Goal: Task Accomplishment & Management: Complete application form

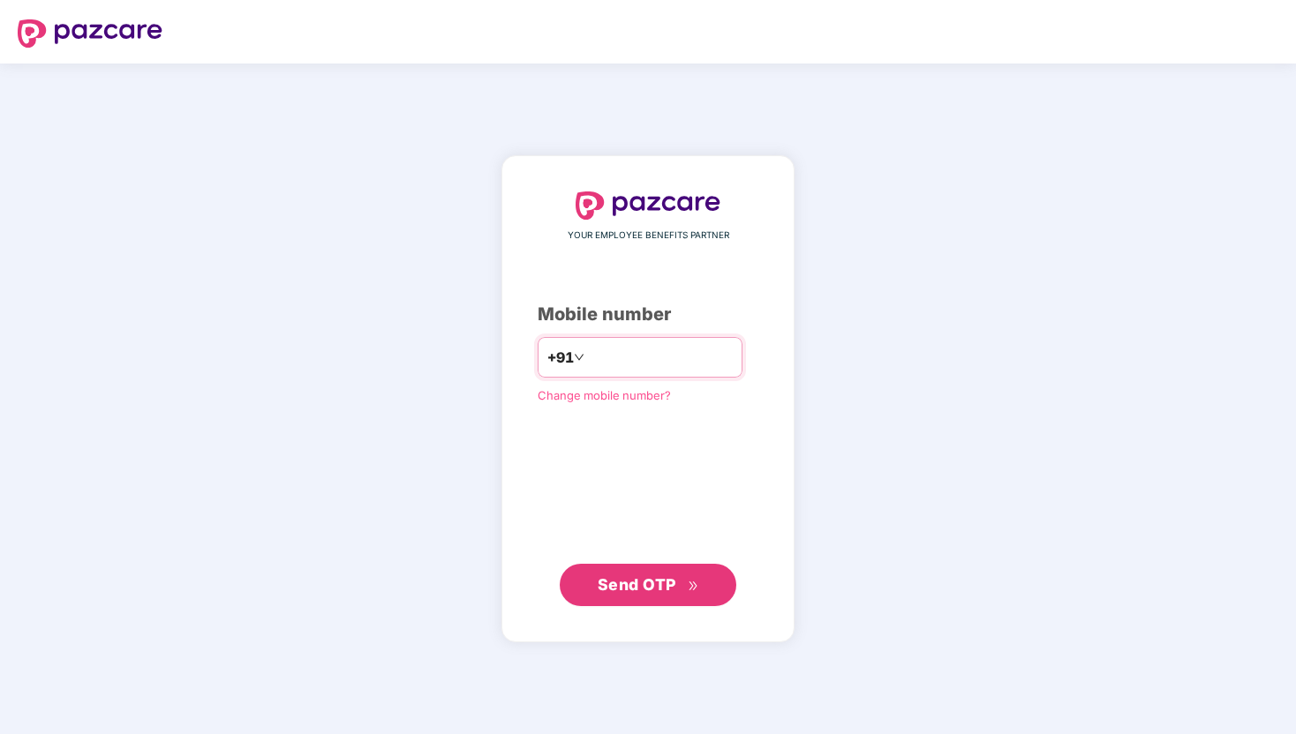
click at [599, 364] on input "number" at bounding box center [660, 357] width 145 height 28
type input "**********"
click at [636, 604] on button "Send OTP" at bounding box center [648, 584] width 177 height 42
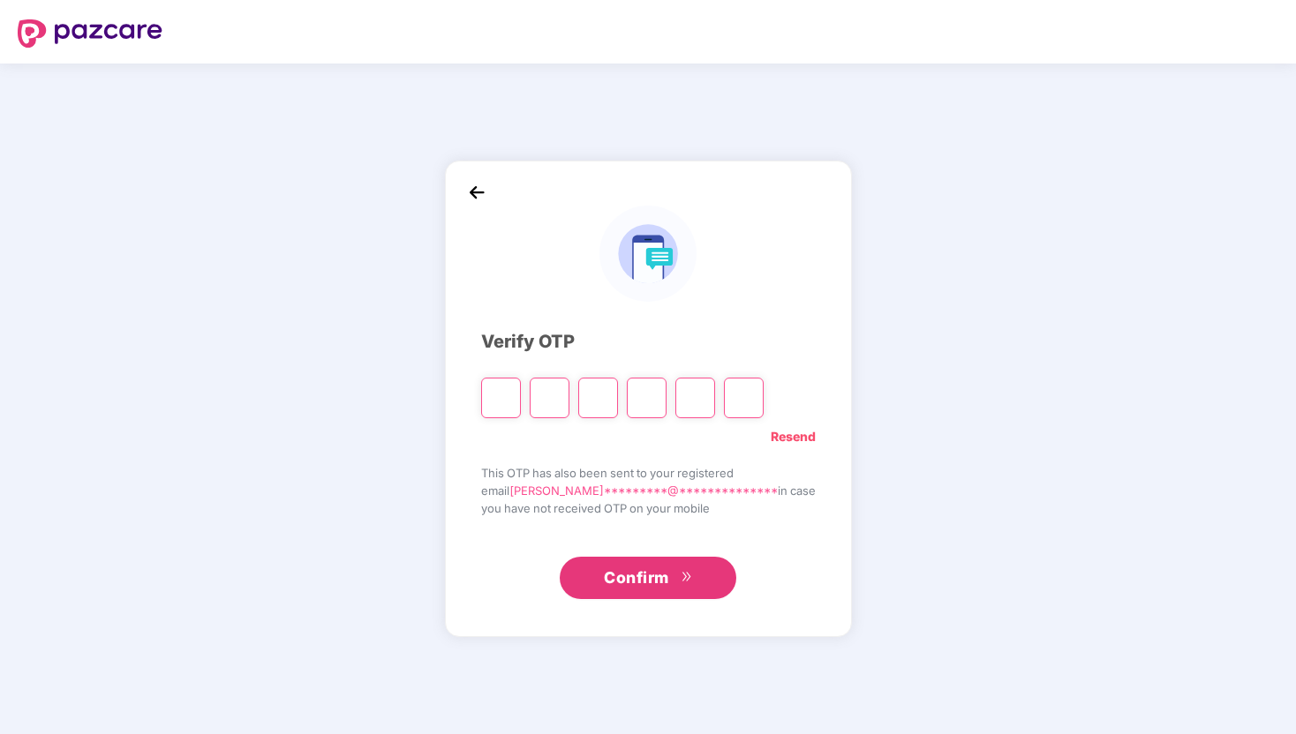
type input "*"
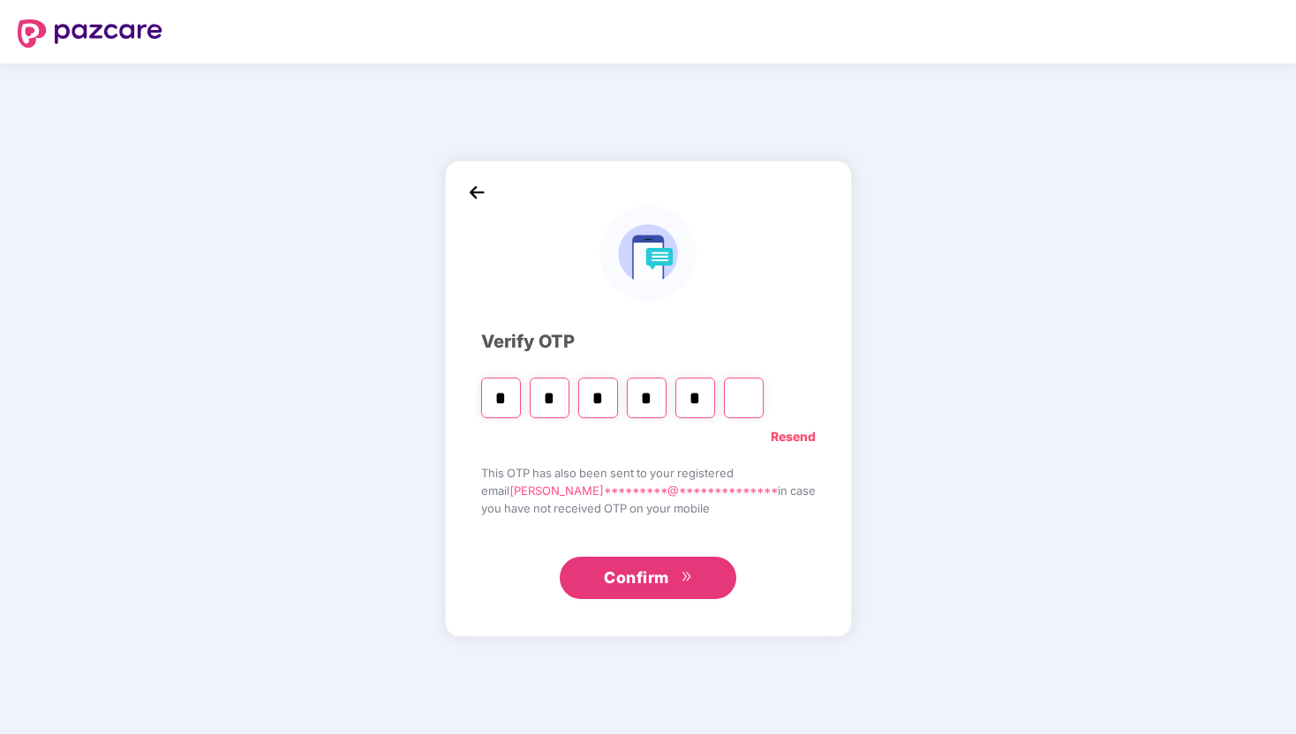
type input "*"
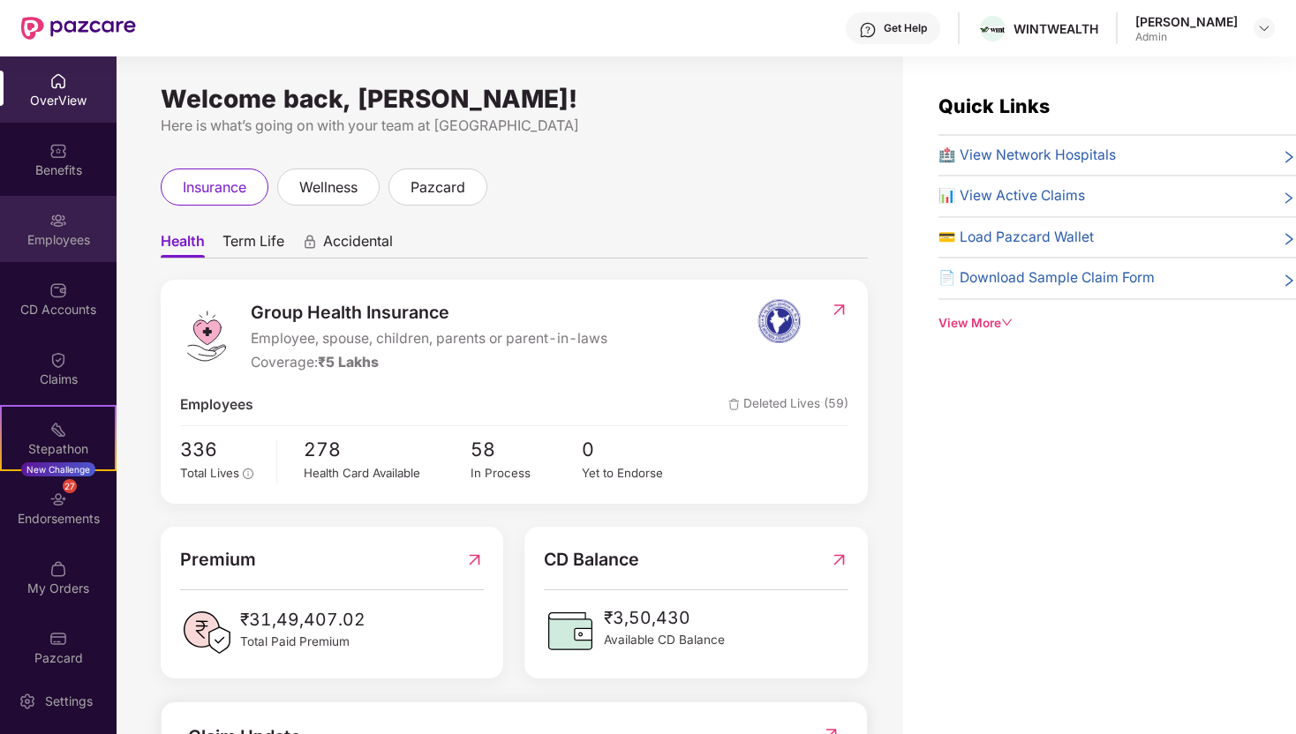
click at [57, 235] on div "Employees" at bounding box center [58, 240] width 116 height 18
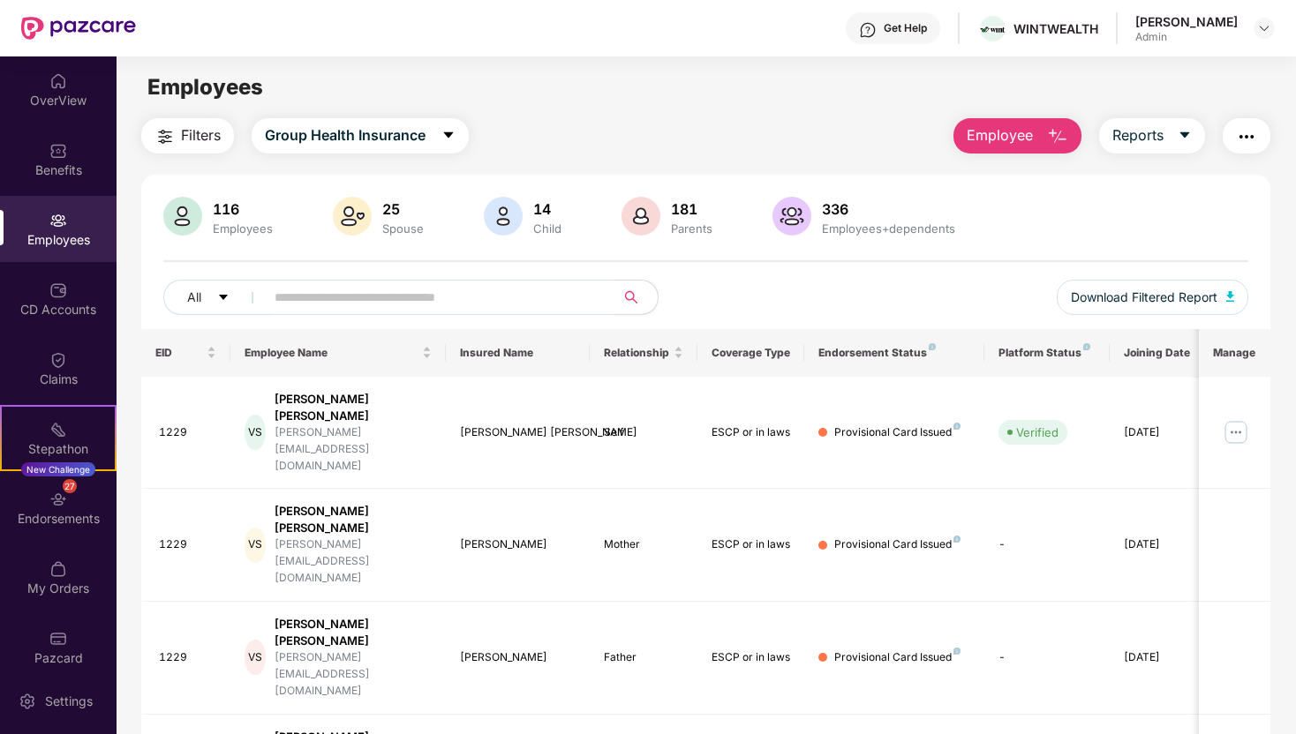
click at [1044, 138] on button "Employee" at bounding box center [1017, 135] width 128 height 35
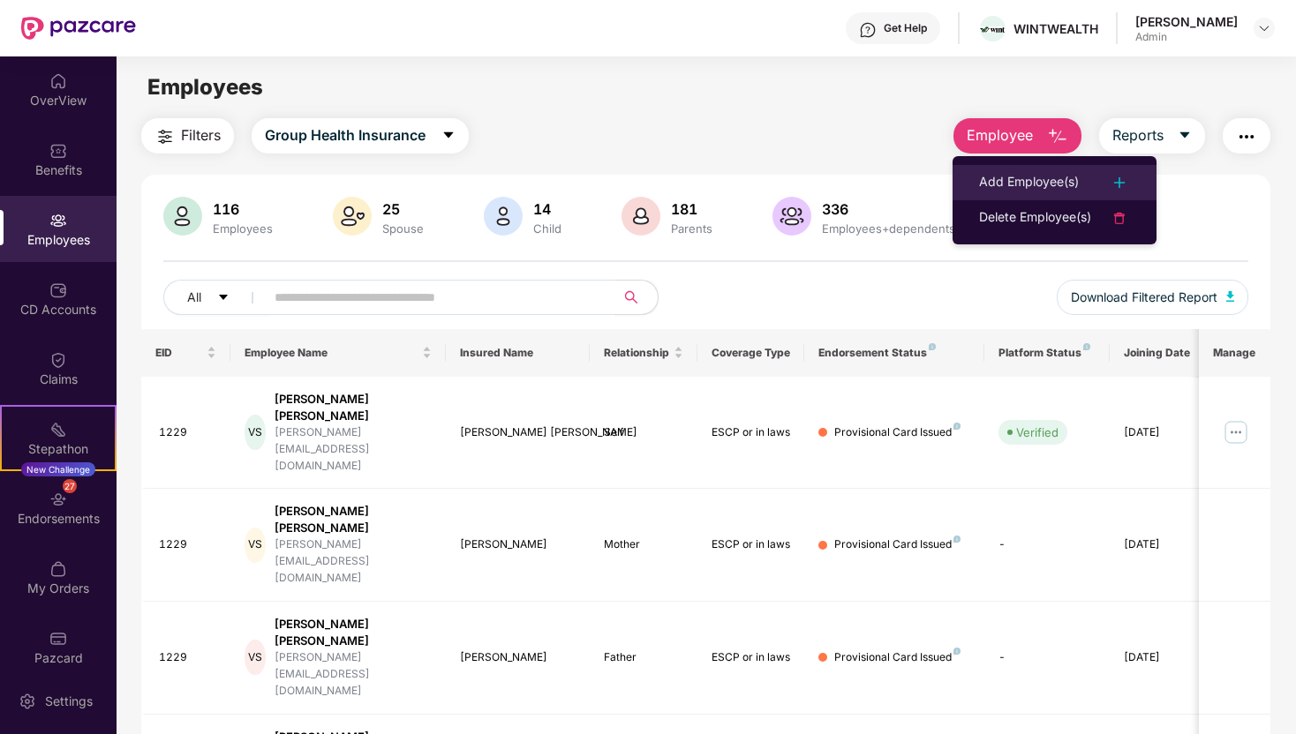
click at [1044, 176] on div "Add Employee(s)" at bounding box center [1029, 182] width 100 height 21
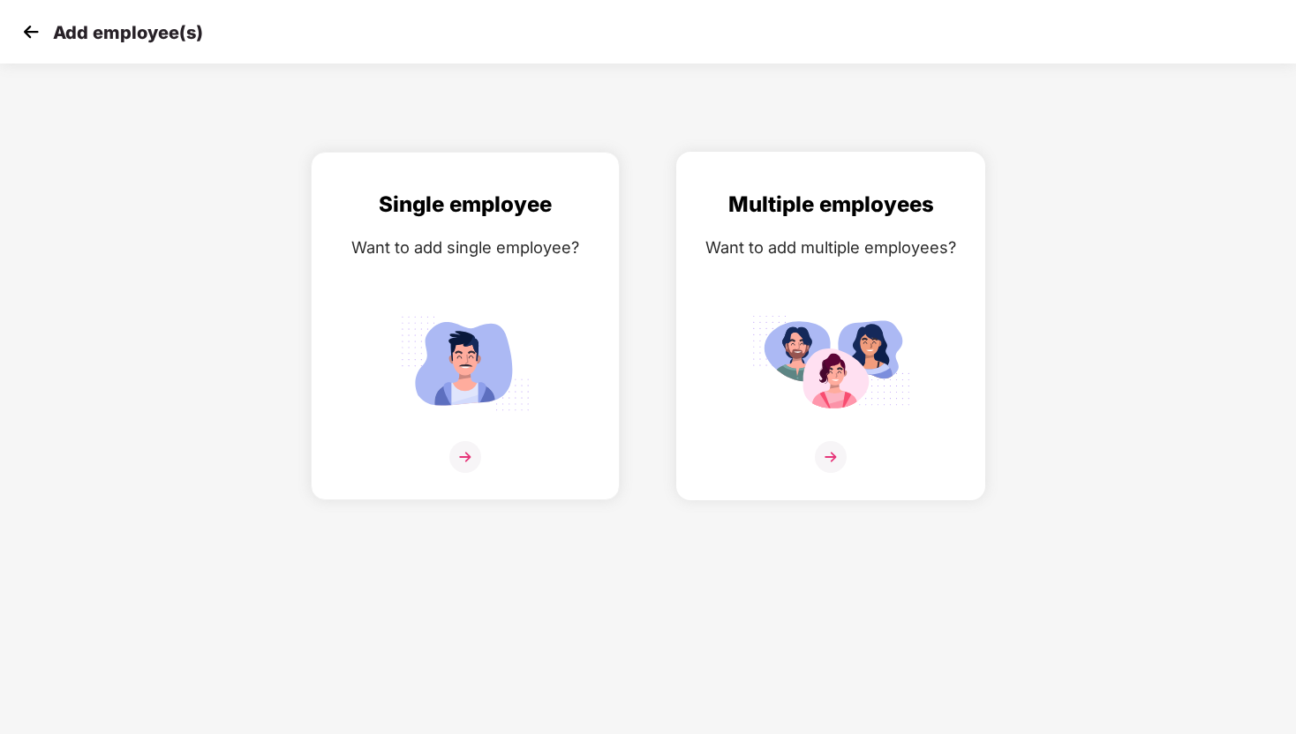
click at [760, 306] on div "Multiple employees Want to add multiple employees?" at bounding box center [831, 341] width 272 height 307
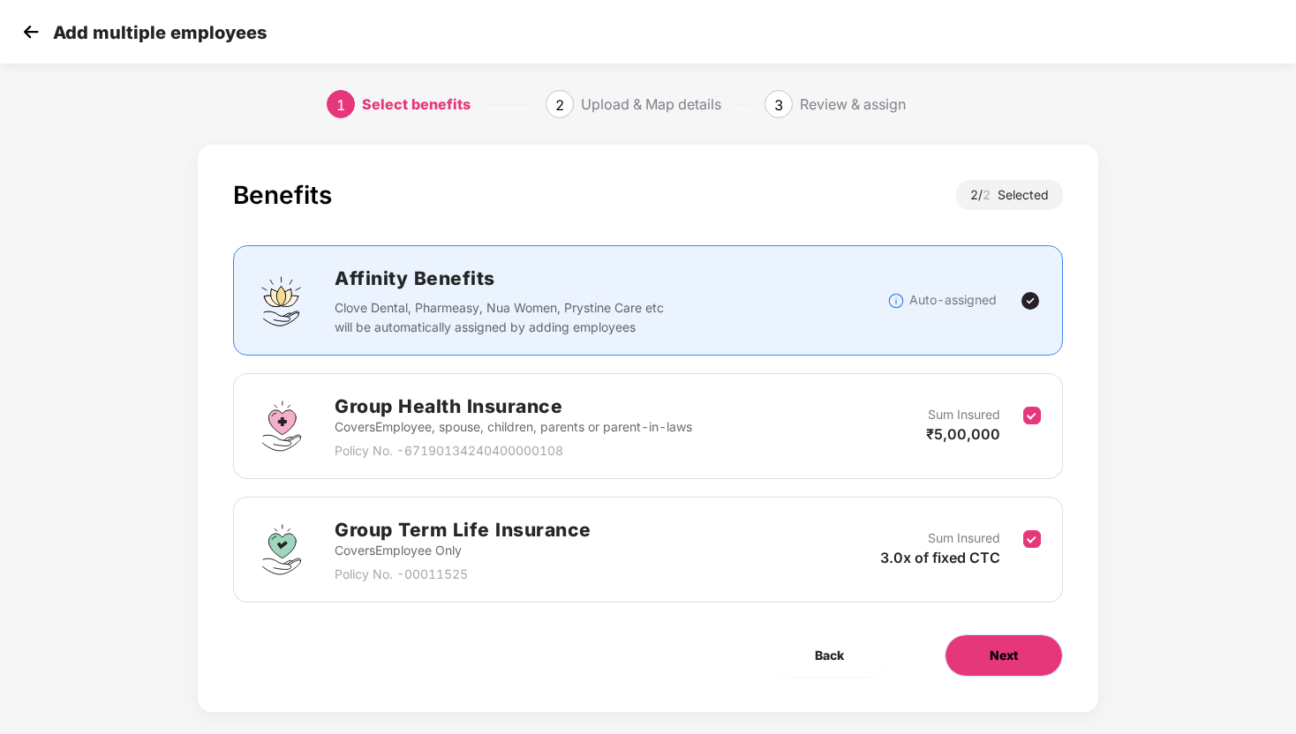
click at [989, 664] on span "Next" at bounding box center [1003, 655] width 28 height 19
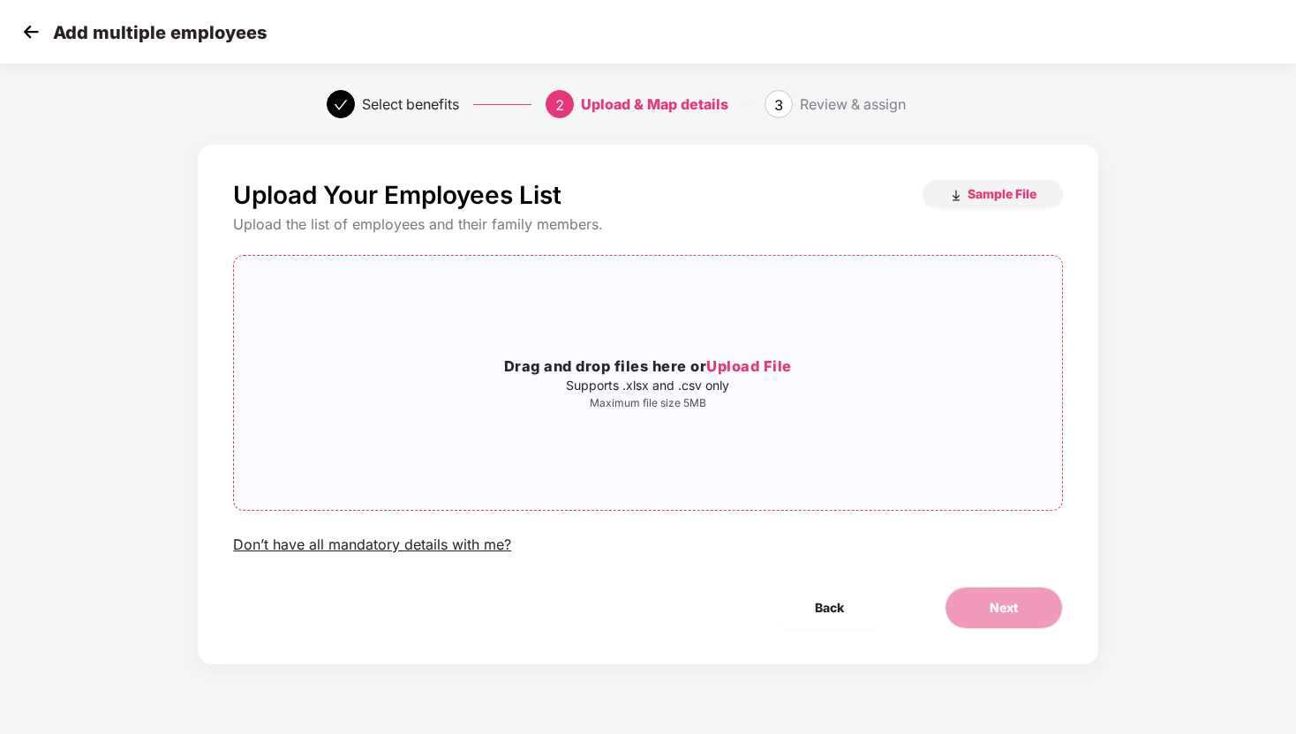
click at [743, 398] on p "Maximum file size 5MB" at bounding box center [647, 403] width 827 height 14
click at [797, 372] on h3 "Drag and drop files here or Upload File" at bounding box center [647, 367] width 827 height 23
click at [688, 328] on div "Drag and drop files here or Upload File Supports .xlsx and .csv only Maximum fi…" at bounding box center [647, 383] width 827 height 226
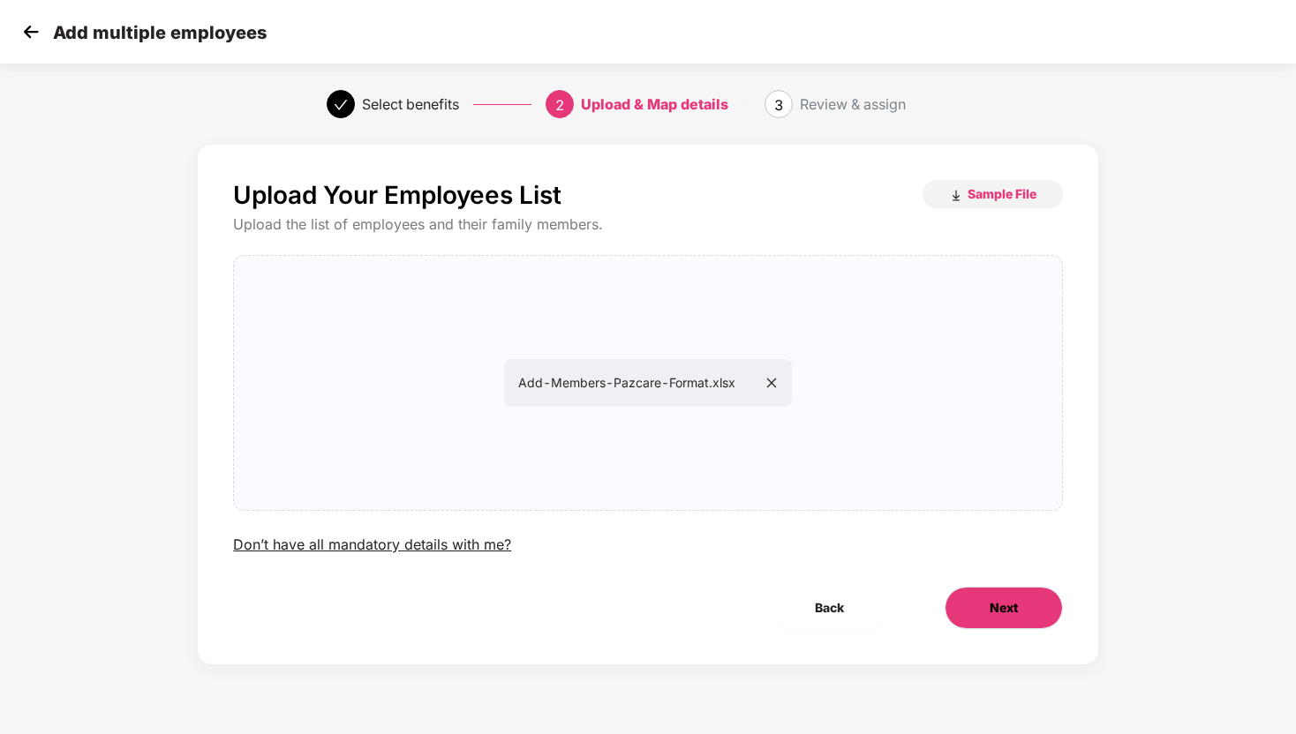
click at [1009, 604] on span "Next" at bounding box center [1003, 607] width 28 height 19
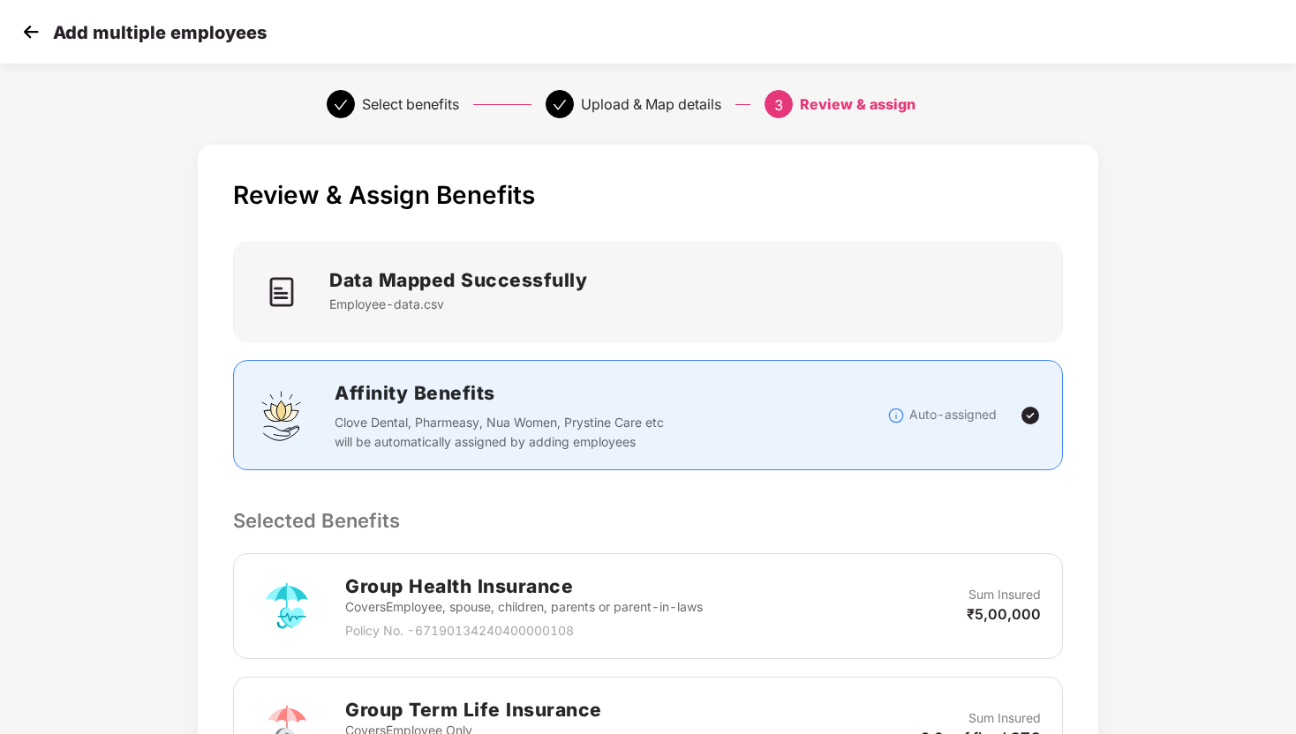
scroll to position [372, 0]
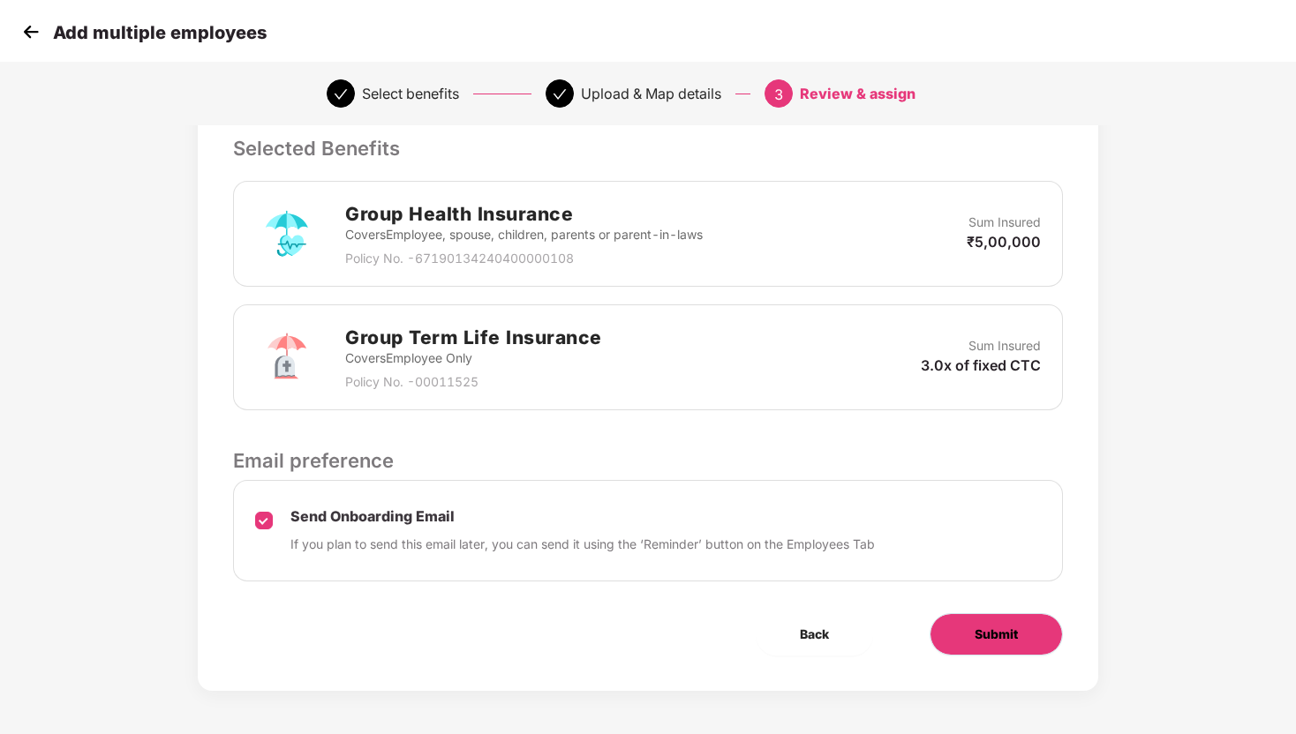
click at [962, 628] on button "Submit" at bounding box center [995, 634] width 133 height 42
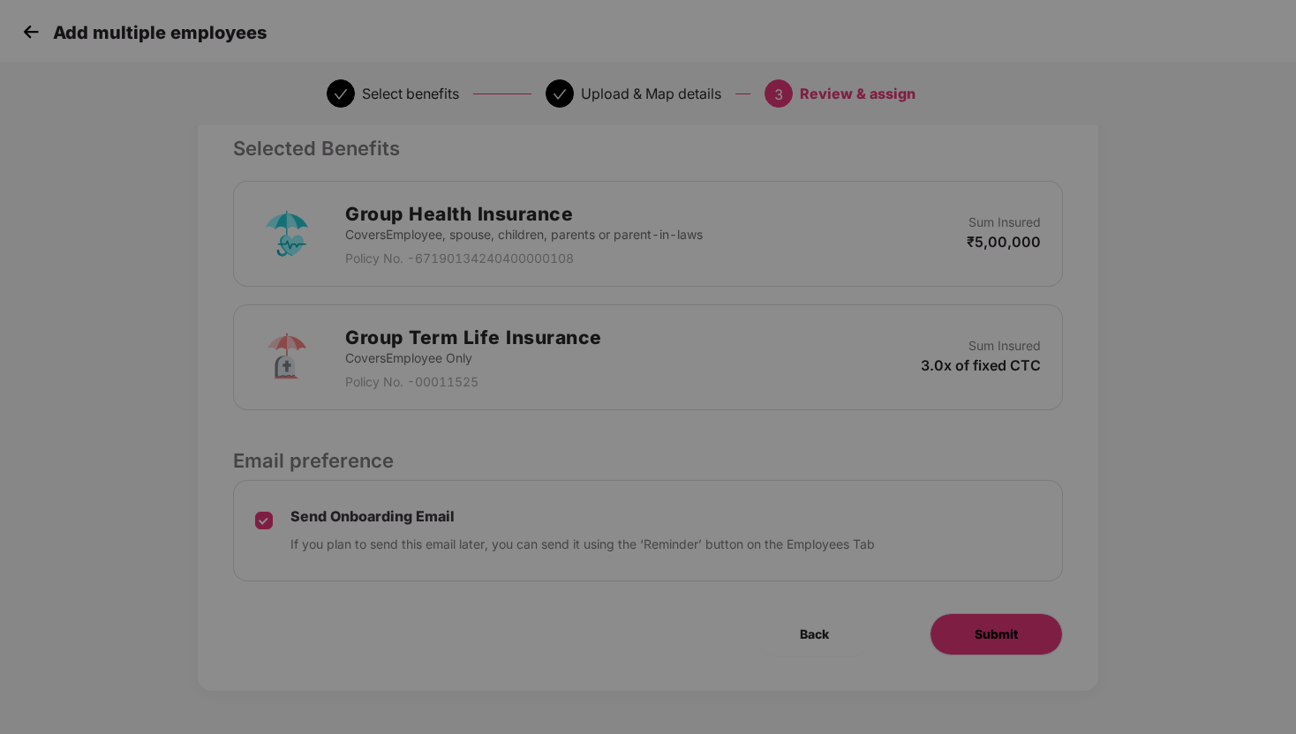
scroll to position [0, 0]
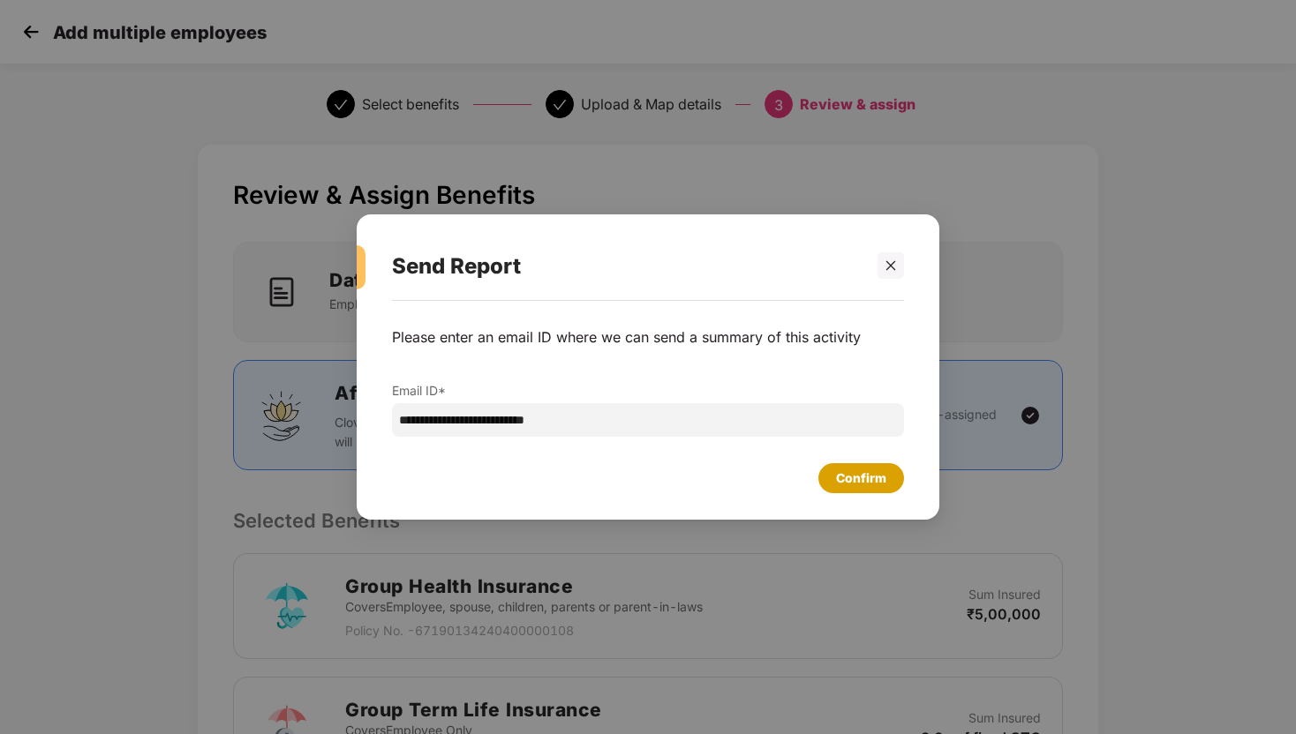
click at [862, 492] on div "Confirm" at bounding box center [861, 478] width 86 height 30
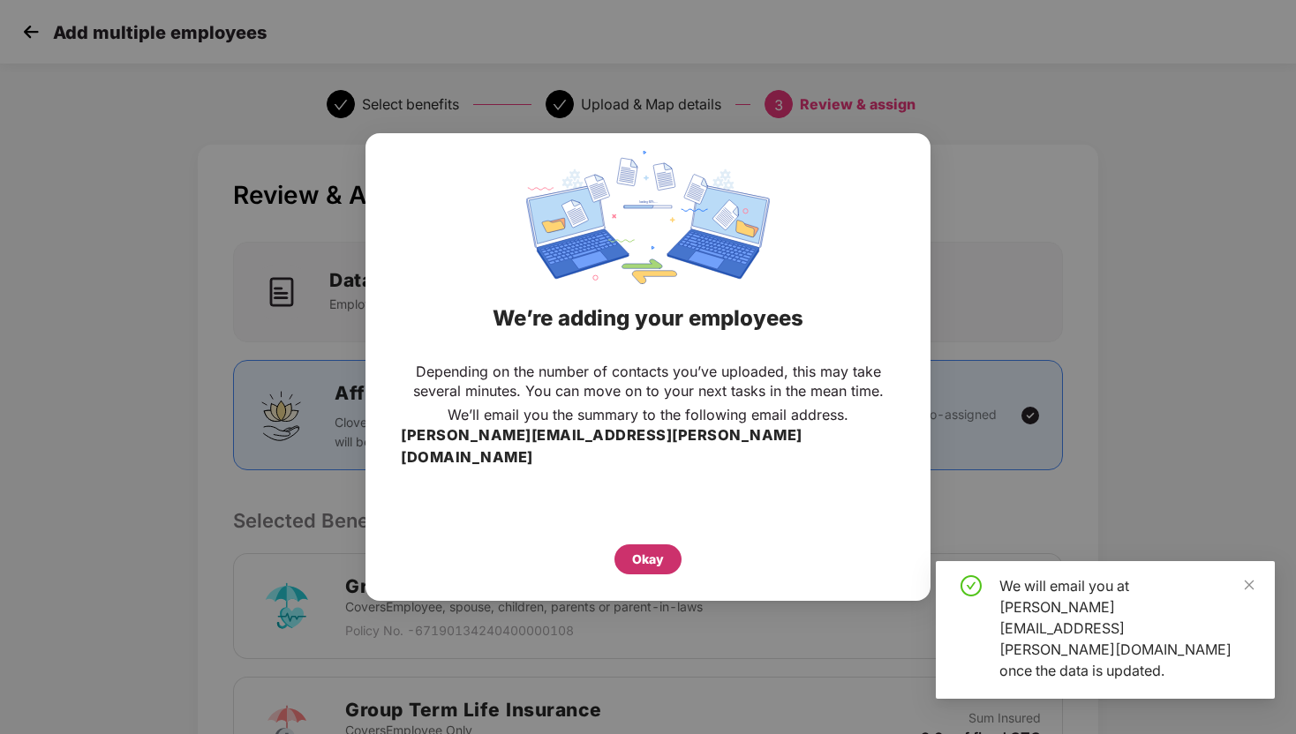
click at [642, 550] on div "Okay" at bounding box center [648, 559] width 32 height 19
